Goal: Task Accomplishment & Management: Complete application form

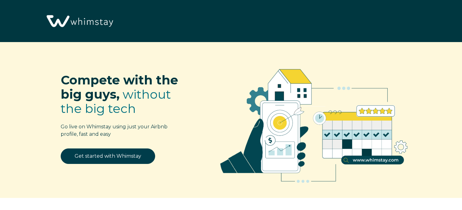
select select "IN"
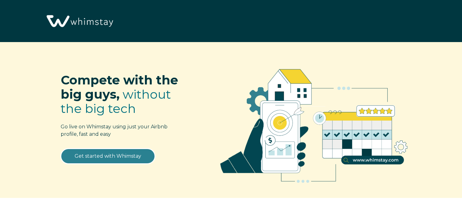
click at [110, 159] on link "Get started with Whimstay" at bounding box center [108, 156] width 94 height 15
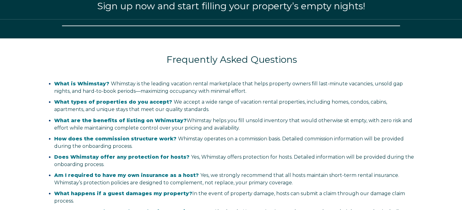
select select "IN"
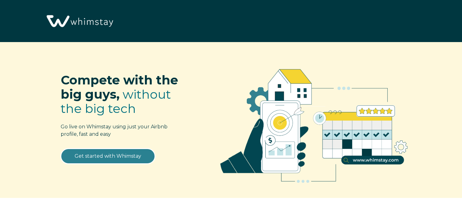
click at [107, 159] on link "Get started with Whimstay" at bounding box center [108, 156] width 94 height 15
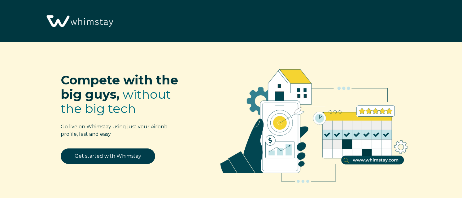
scroll to position [757, 0]
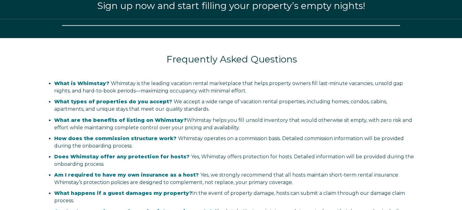
select select "IN"
